Goal: Use online tool/utility: Utilize a website feature to perform a specific function

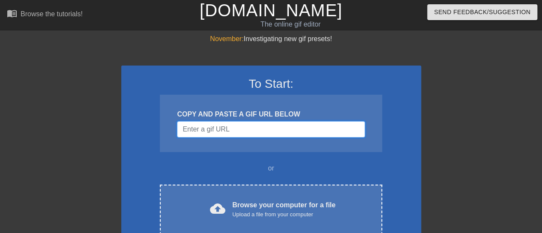
click at [240, 129] on input "Username" at bounding box center [271, 129] width 188 height 16
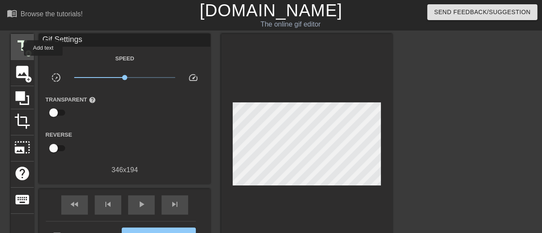
click at [18, 48] on span "title" at bounding box center [22, 46] width 16 height 16
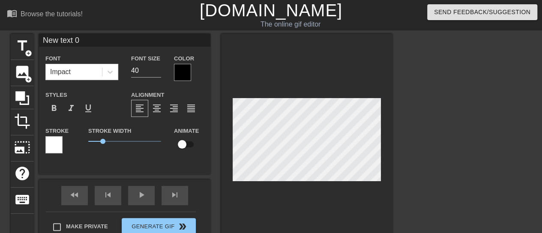
scroll to position [1, 2]
type input "B"
type textarea "B"
type input "Bu"
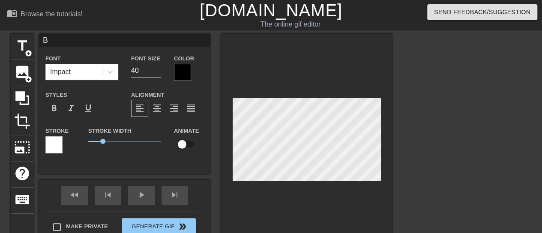
type textarea "Bu"
type input "Bul"
type textarea "Bul"
type input "Bull"
type textarea "Bull"
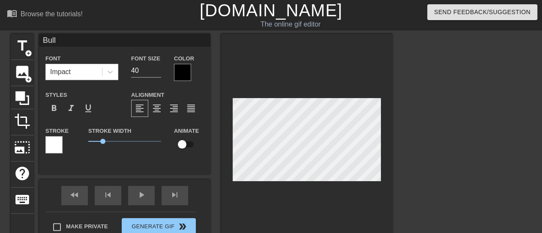
type input "BullN"
type textarea "BullN"
type input "BullNe"
type textarea "BullNe"
type input "BullNex"
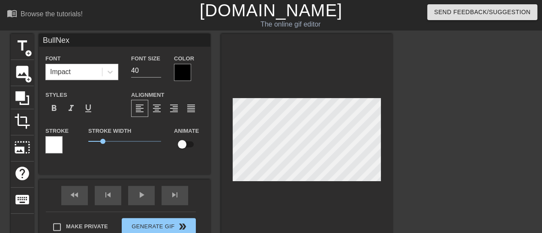
type textarea "BullNext"
type input "BullNextD"
type textarea "BullNextD"
type input "BullNextDo"
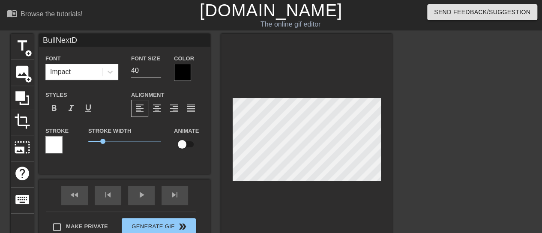
type textarea "BullNextDo"
type input "BullNextDoo"
type textarea "BullNextDoo"
type input "BullNextDoor"
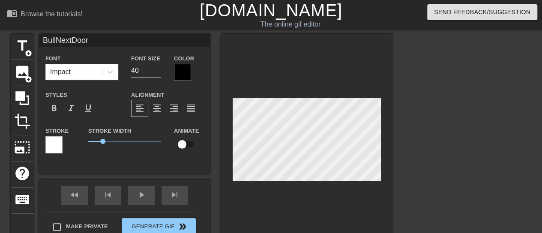
type textarea "BullNextDoor"
click at [183, 73] on div at bounding box center [182, 72] width 17 height 17
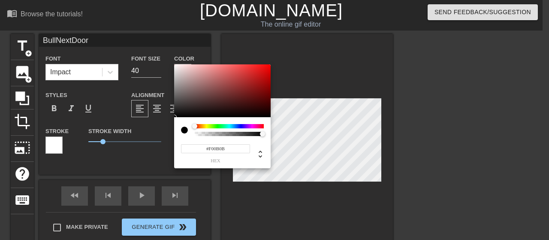
type input "#F00A0A"
click at [267, 67] on div at bounding box center [222, 90] width 96 height 53
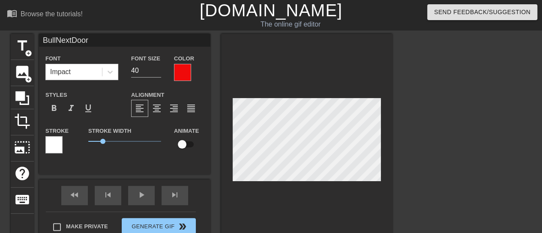
click at [57, 141] on div at bounding box center [53, 144] width 17 height 17
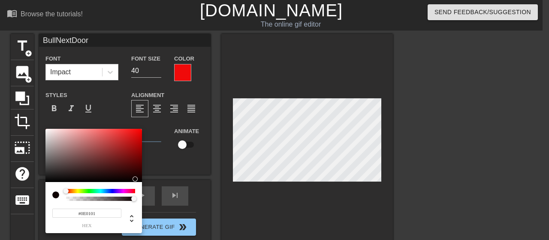
click at [138, 179] on div at bounding box center [93, 155] width 96 height 53
click at [64, 150] on div at bounding box center [93, 155] width 96 height 53
type input "#120101"
click at [138, 178] on div at bounding box center [93, 155] width 96 height 53
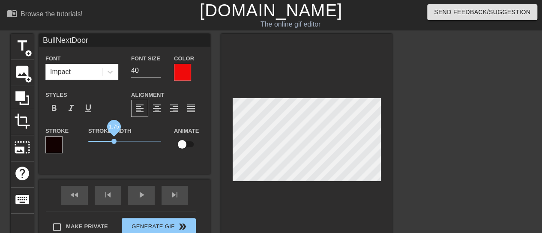
drag, startPoint x: 103, startPoint y: 144, endPoint x: 114, endPoint y: 143, distance: 11.2
click at [114, 143] on span "1.75" at bounding box center [113, 141] width 5 height 5
click at [74, 109] on span "format_italic" at bounding box center [71, 108] width 10 height 10
click at [143, 194] on div "fast_rewind skip_previous play_arrow skip_next" at bounding box center [125, 196] width 140 height 32
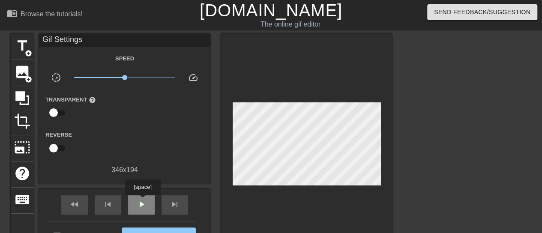
click at [142, 201] on span "play_arrow" at bounding box center [141, 204] width 10 height 10
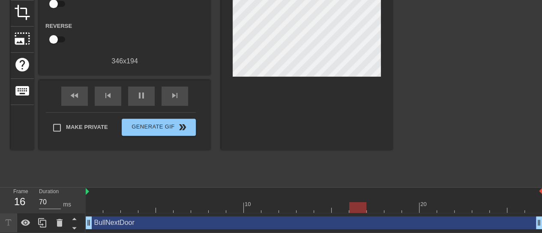
scroll to position [110, 0]
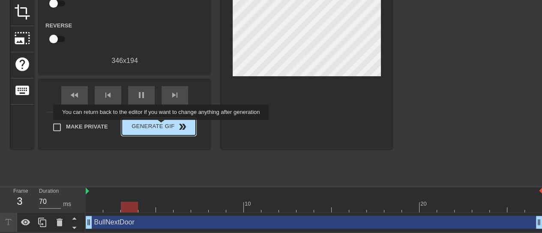
click at [162, 126] on span "Generate Gif double_arrow" at bounding box center [158, 127] width 67 height 10
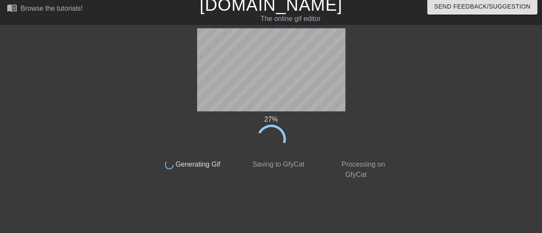
scroll to position [0, 0]
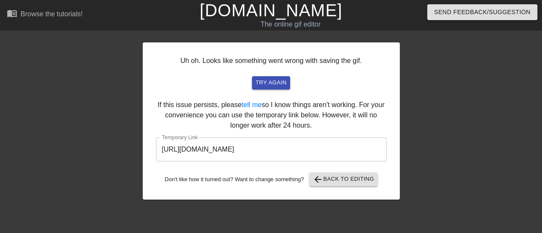
click at [259, 147] on input "[URL][DOMAIN_NAME]" at bounding box center [271, 150] width 231 height 24
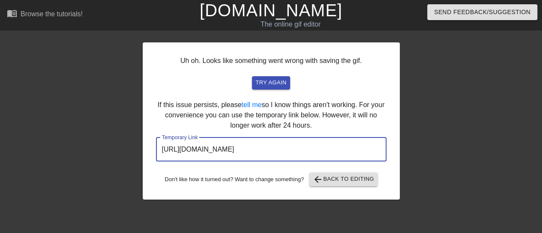
click at [259, 147] on input "[URL][DOMAIN_NAME]" at bounding box center [271, 150] width 231 height 24
